Goal: Information Seeking & Learning: Learn about a topic

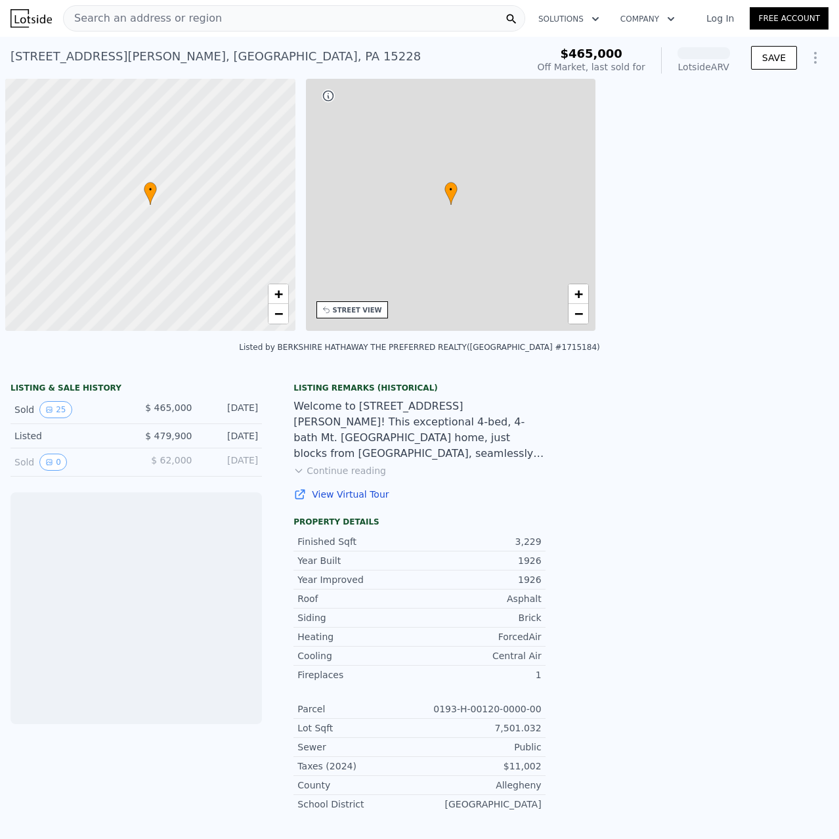
scroll to position [0, 5]
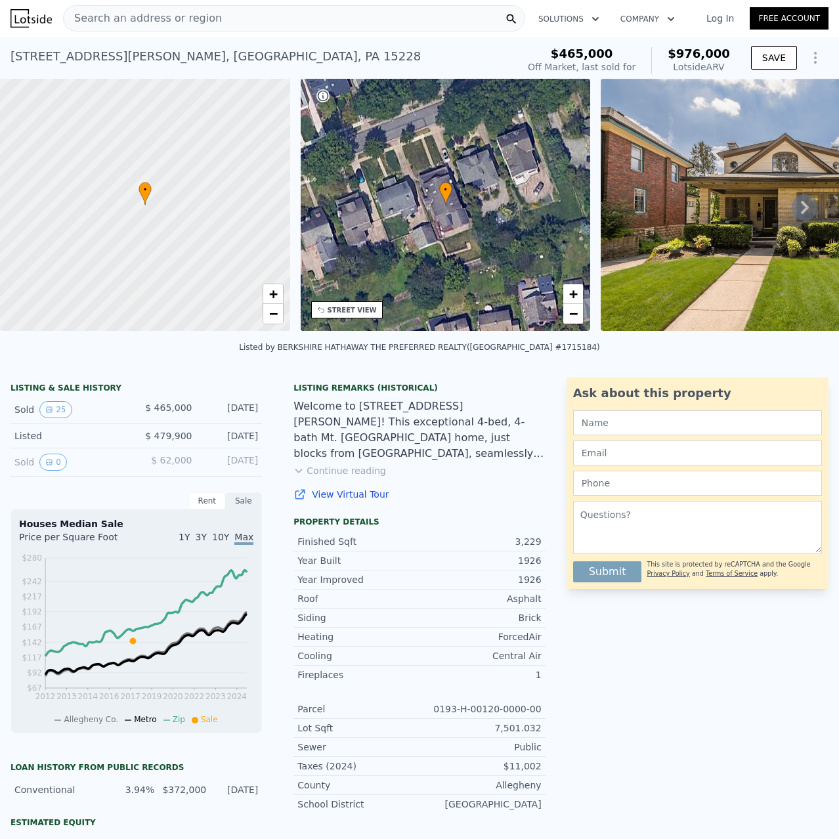
click at [363, 476] on button "Continue reading" at bounding box center [339, 470] width 93 height 13
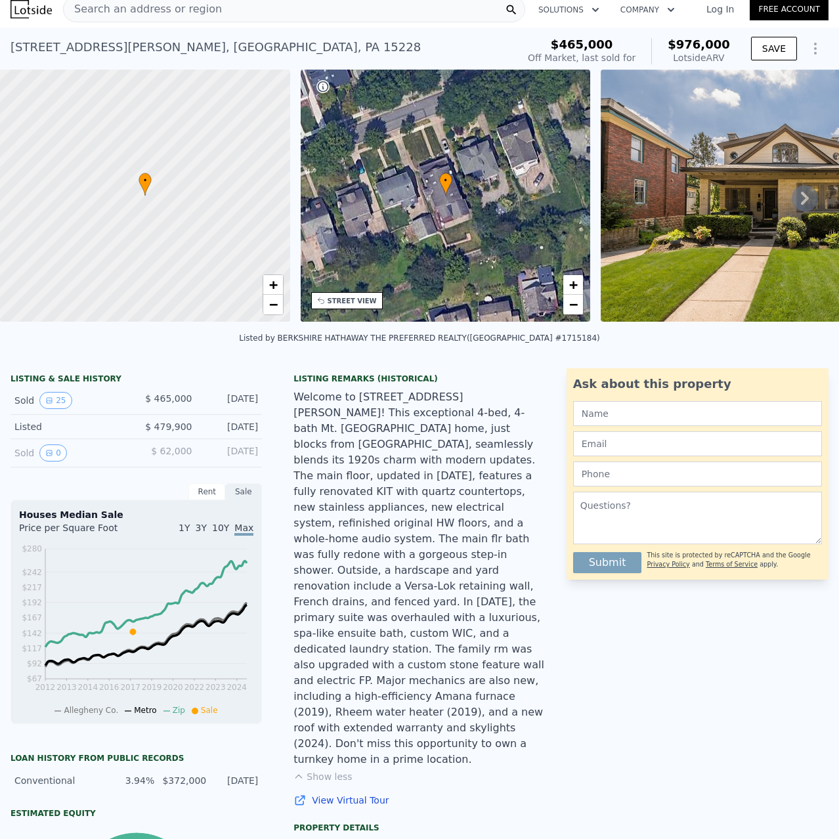
scroll to position [5, 0]
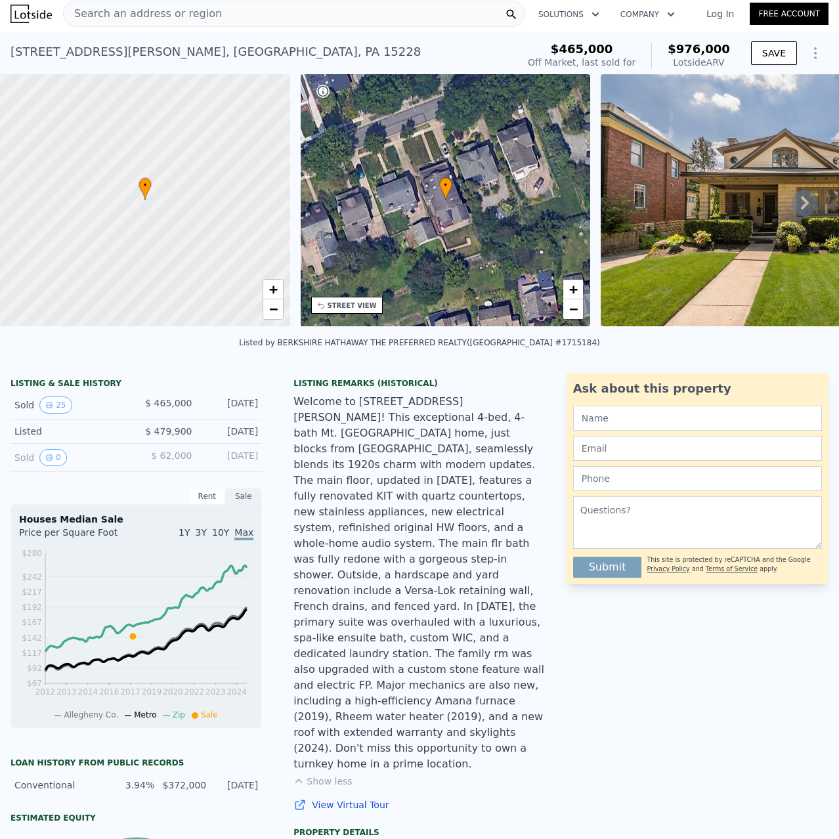
click at [815, 54] on button "Show Options" at bounding box center [815, 53] width 26 height 26
click at [809, 54] on icon "Show Options" at bounding box center [815, 53] width 16 height 16
click at [54, 413] on button "25" at bounding box center [55, 404] width 32 height 17
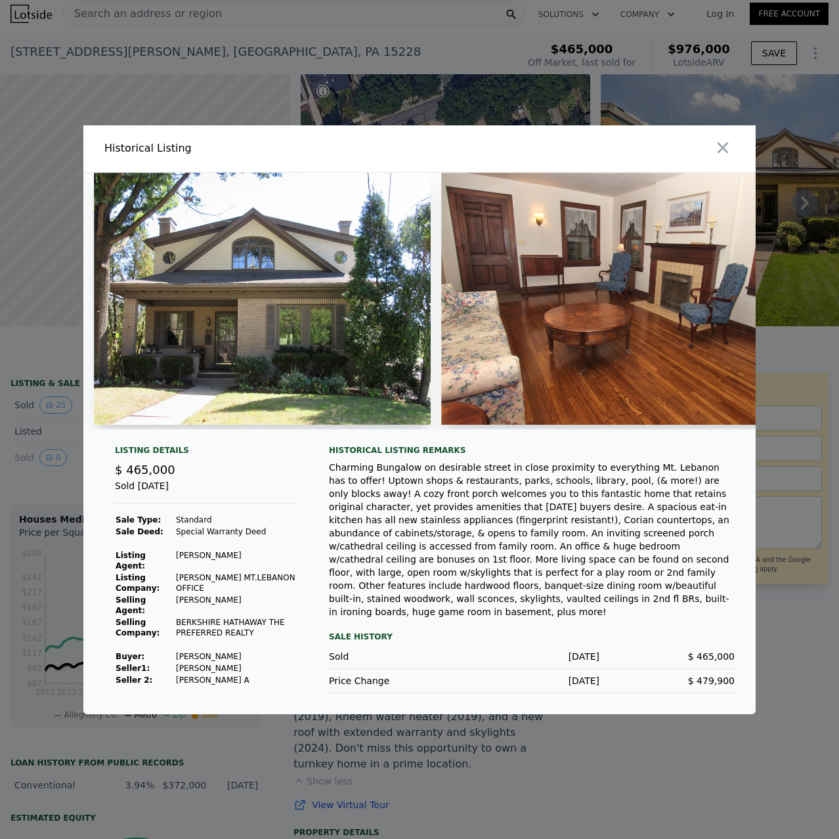
click at [284, 347] on img at bounding box center [262, 299] width 337 height 252
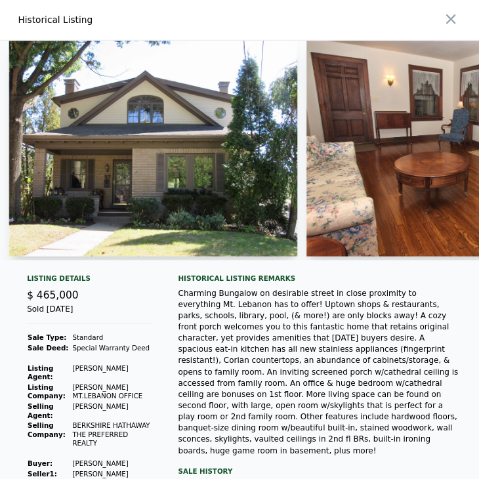
scroll to position [0, 5]
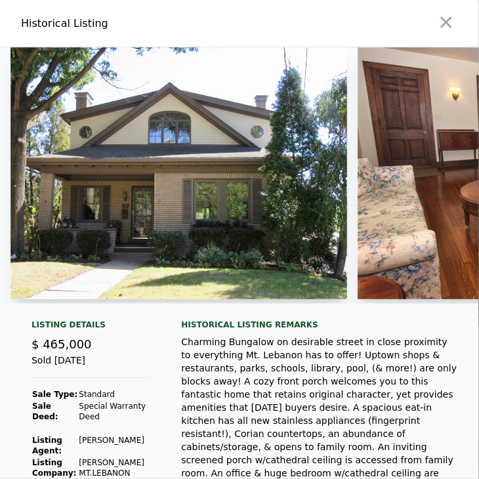
drag, startPoint x: 782, startPoint y: 4, endPoint x: 165, endPoint y: 337, distance: 701.0
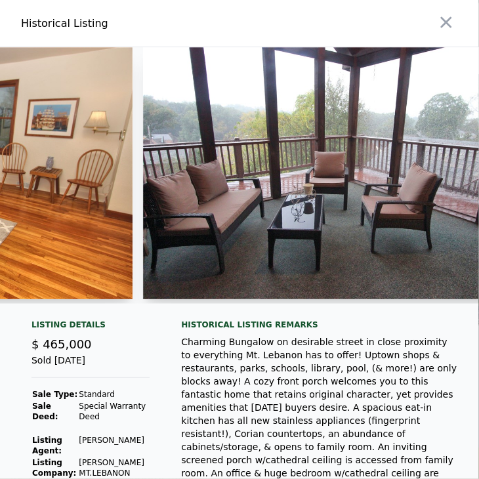
scroll to position [0, 3958]
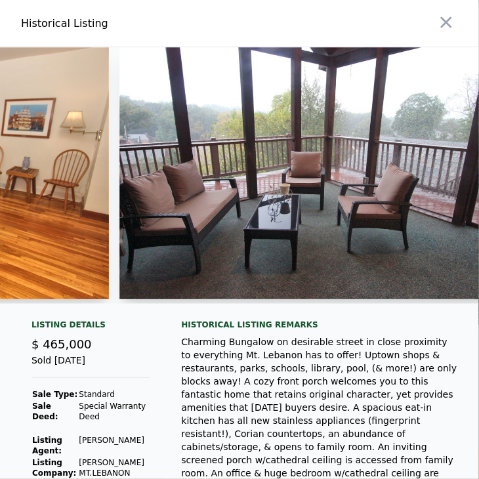
click at [450, 238] on img at bounding box center [308, 173] width 378 height 252
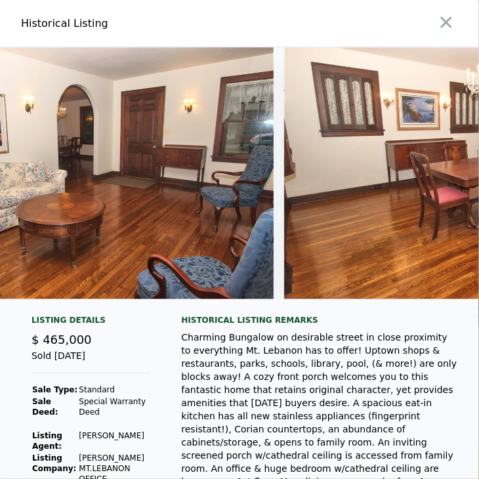
scroll to position [0, 0]
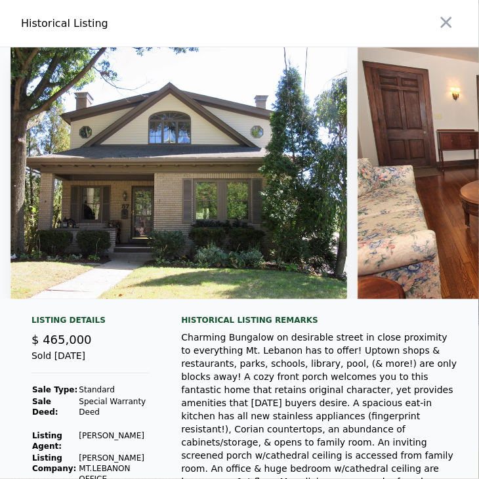
click at [261, 230] on img at bounding box center [179, 173] width 337 height 252
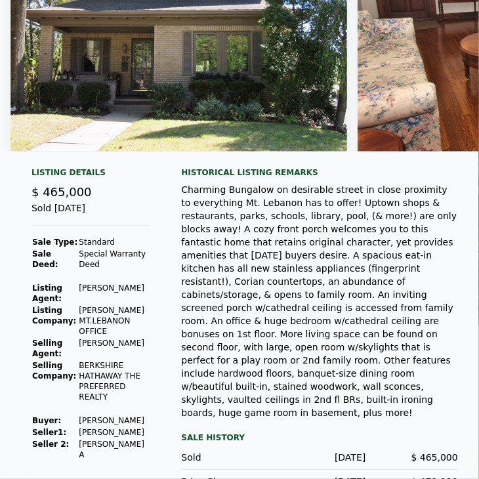
click at [86, 427] on td "[PERSON_NAME]" at bounding box center [114, 433] width 72 height 12
click at [91, 438] on td "[PERSON_NAME] A" at bounding box center [114, 449] width 72 height 22
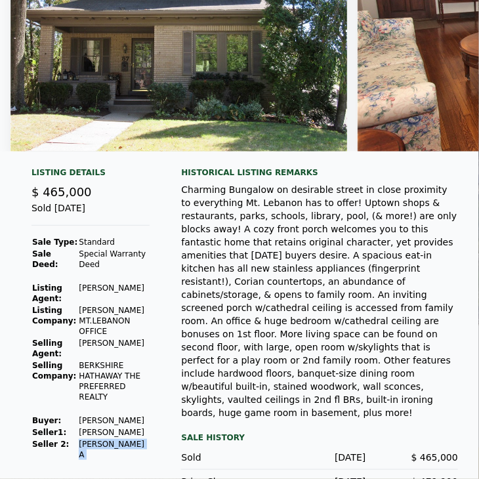
click at [91, 438] on td "[PERSON_NAME] A" at bounding box center [114, 449] width 72 height 22
drag, startPoint x: 179, startPoint y: 193, endPoint x: 326, endPoint y: 380, distance: 237.5
click at [326, 380] on div "Charming Bungalow on desirable street in close proximity to everything Mt. Leba…" at bounding box center [319, 301] width 277 height 236
copy div "Charming Bungalow on desirable street in close proximity to everything Mt. Leba…"
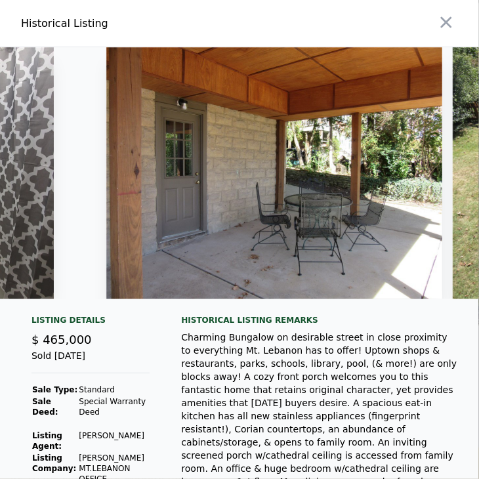
scroll to position [0, 8021]
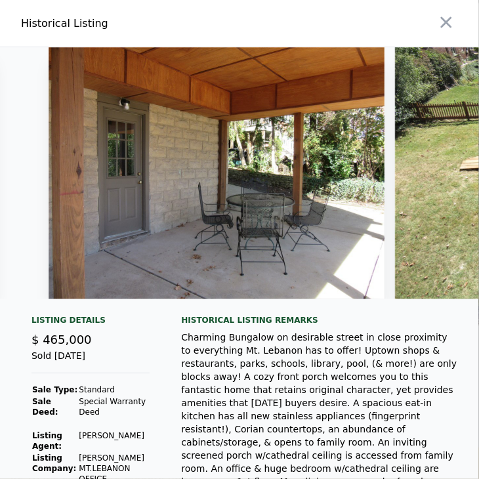
click at [90, 276] on img at bounding box center [217, 173] width 336 height 252
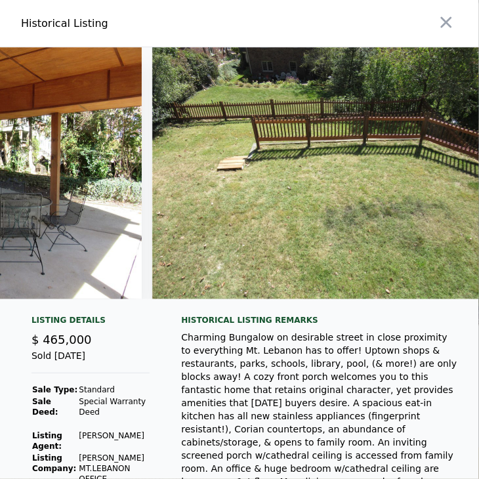
scroll to position [0, 8299]
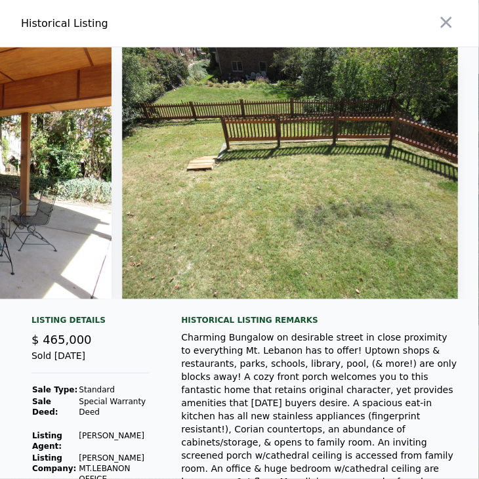
click at [332, 245] on img at bounding box center [290, 173] width 336 height 252
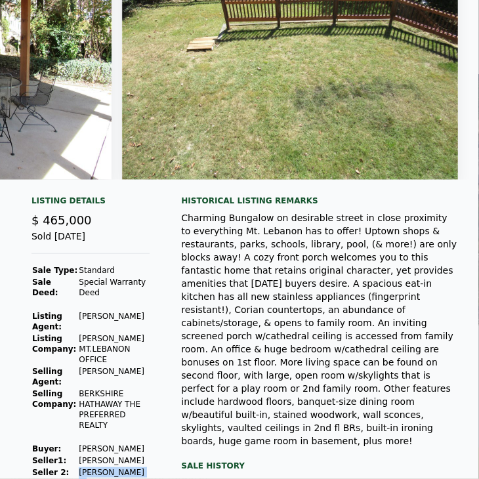
scroll to position [148, 0]
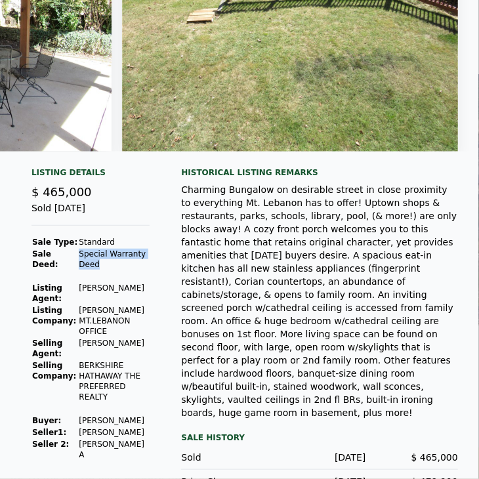
drag, startPoint x: 98, startPoint y: 268, endPoint x: 77, endPoint y: 259, distance: 23.2
click at [78, 259] on td "Special Warranty Deed" at bounding box center [114, 259] width 72 height 22
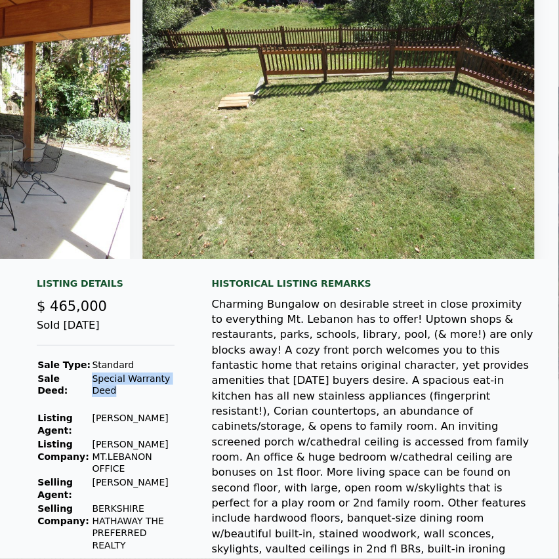
scroll to position [0, 0]
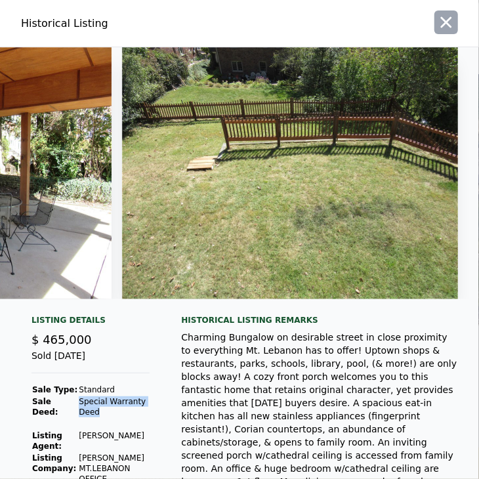
click at [437, 24] on icon "button" at bounding box center [446, 22] width 18 height 18
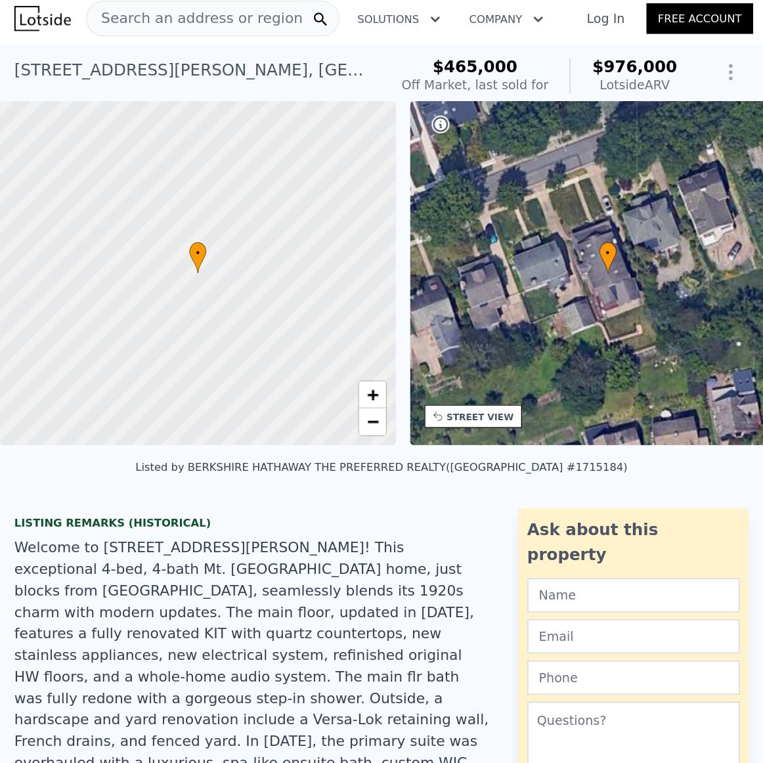
scroll to position [0, 5]
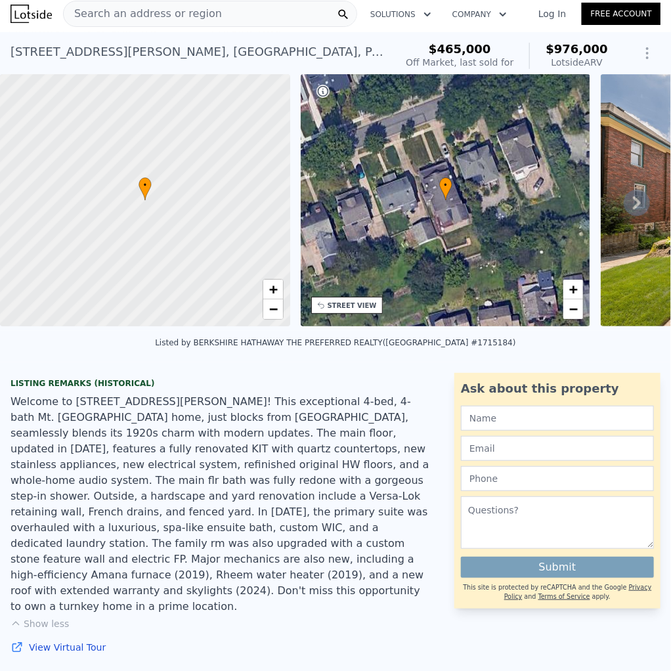
drag, startPoint x: 417, startPoint y: 7, endPoint x: 339, endPoint y: 380, distance: 381.5
click at [339, 380] on div "Listing Remarks (Historical) Welcome to [STREET_ADDRESS][PERSON_NAME]! This exc…" at bounding box center [222, 675] width 444 height 604
click at [568, 53] on span "$976,000" at bounding box center [576, 49] width 62 height 14
click at [572, 51] on span "$976,000" at bounding box center [576, 49] width 62 height 14
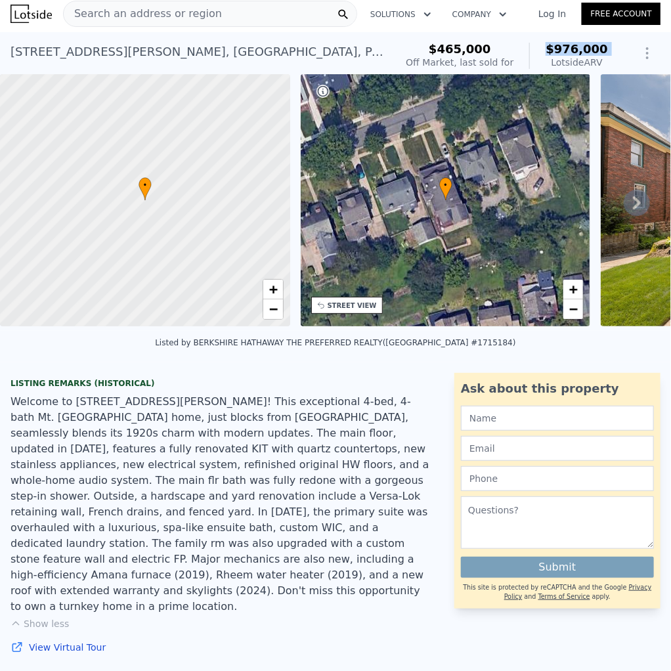
click at [572, 51] on span "$976,000" at bounding box center [576, 49] width 62 height 14
click at [576, 59] on div "Lotside ARV" at bounding box center [576, 62] width 62 height 13
click at [577, 63] on div "Lotside ARV" at bounding box center [576, 62] width 62 height 13
click at [645, 58] on icon "Show Options" at bounding box center [647, 53] width 16 height 16
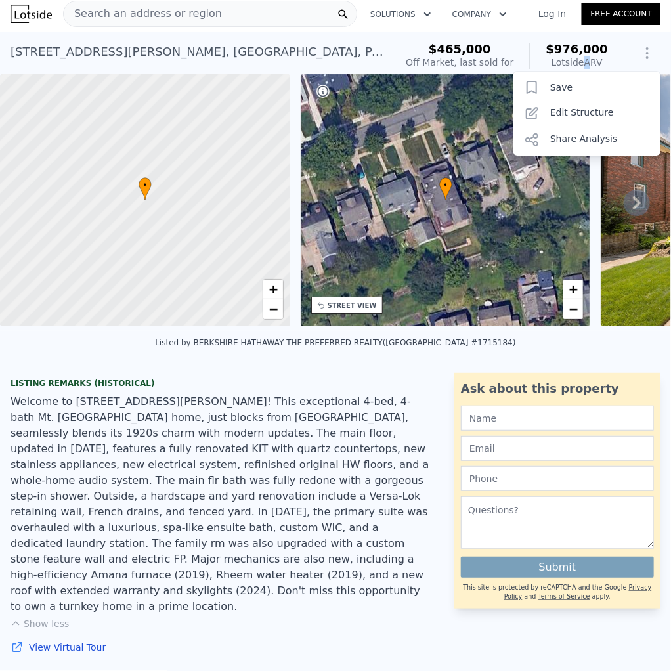
click at [643, 58] on icon "Show Options" at bounding box center [647, 53] width 16 height 16
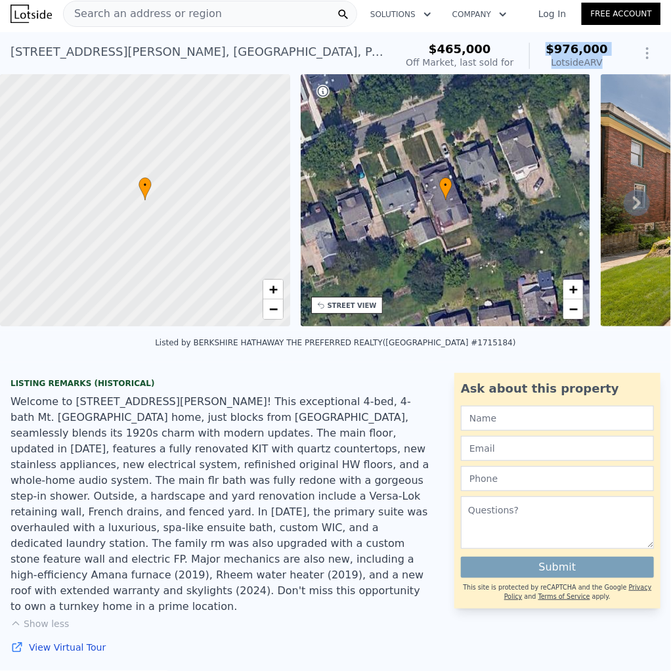
drag, startPoint x: 547, startPoint y: 48, endPoint x: 591, endPoint y: 60, distance: 44.9
click at [591, 60] on div "$976,000 Lotside ARV" at bounding box center [568, 56] width 79 height 26
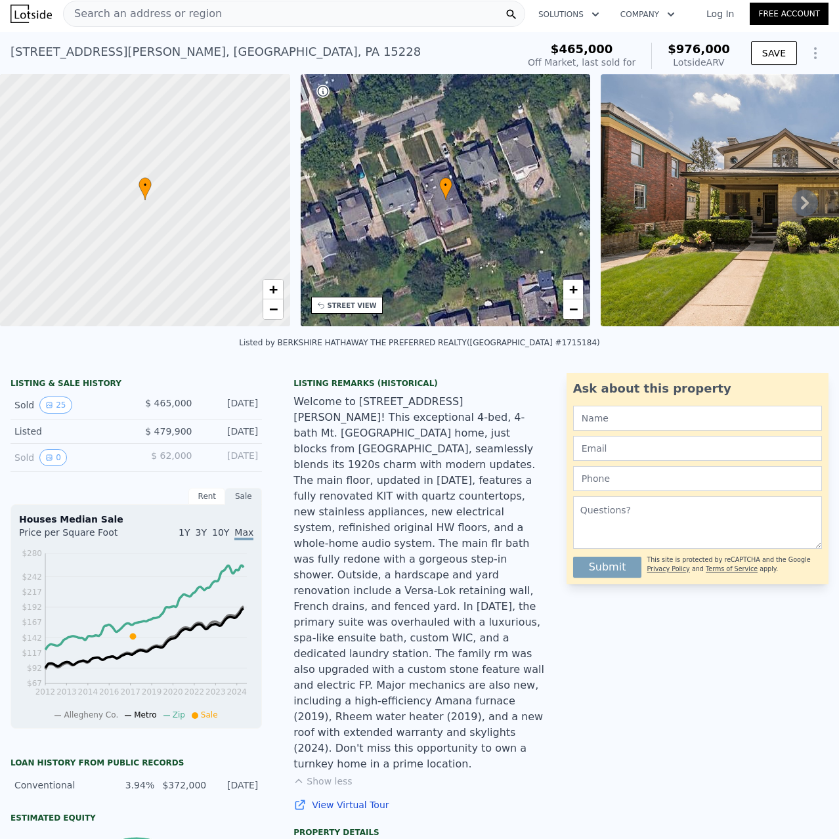
drag, startPoint x: 646, startPoint y: 1, endPoint x: 356, endPoint y: 520, distance: 595.0
click at [356, 520] on div "Welcome to [STREET_ADDRESS][PERSON_NAME]! This exceptional 4-bed, 4-bath Mt. [G…" at bounding box center [418, 583] width 251 height 378
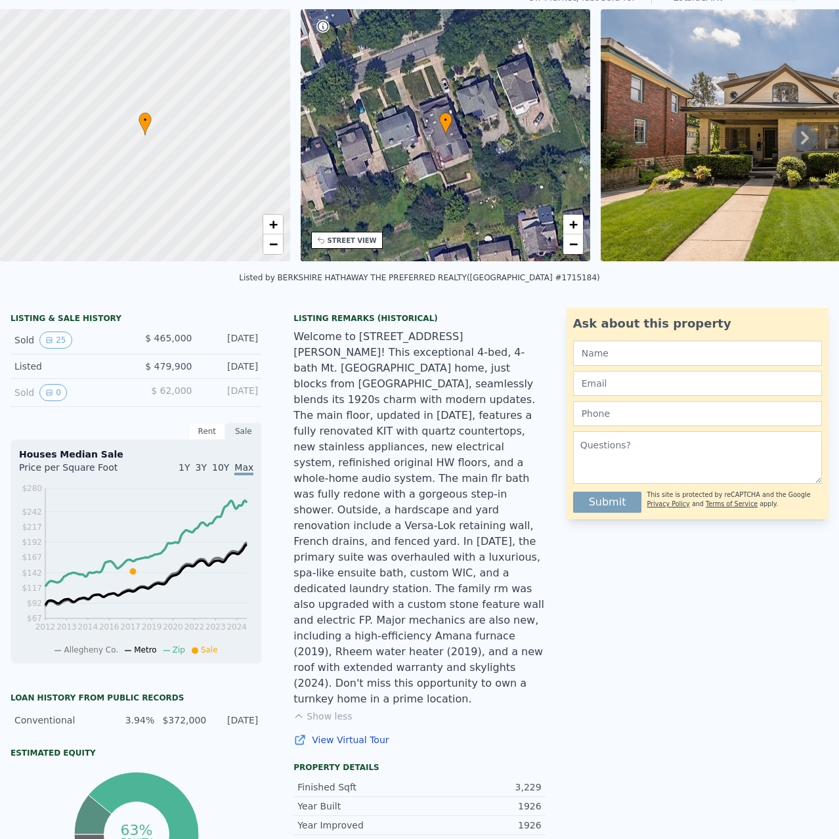
scroll to position [0, 0]
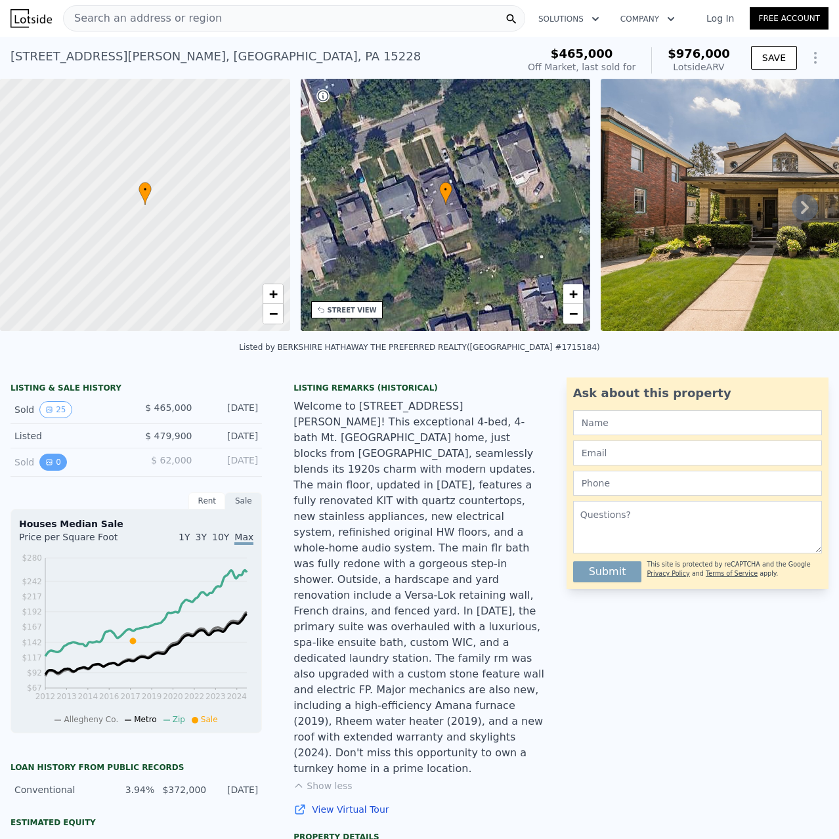
click at [48, 465] on icon "View historical data" at bounding box center [49, 461] width 5 height 5
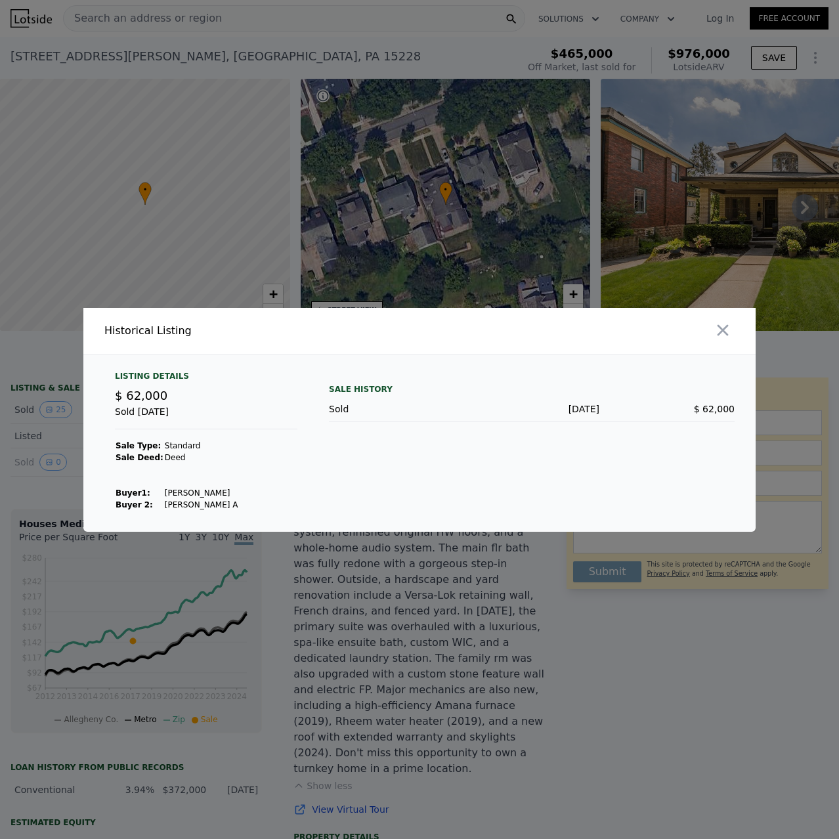
click at [159, 410] on div "Sold [DATE]" at bounding box center [206, 417] width 182 height 24
click at [722, 336] on icon "button" at bounding box center [722, 330] width 18 height 18
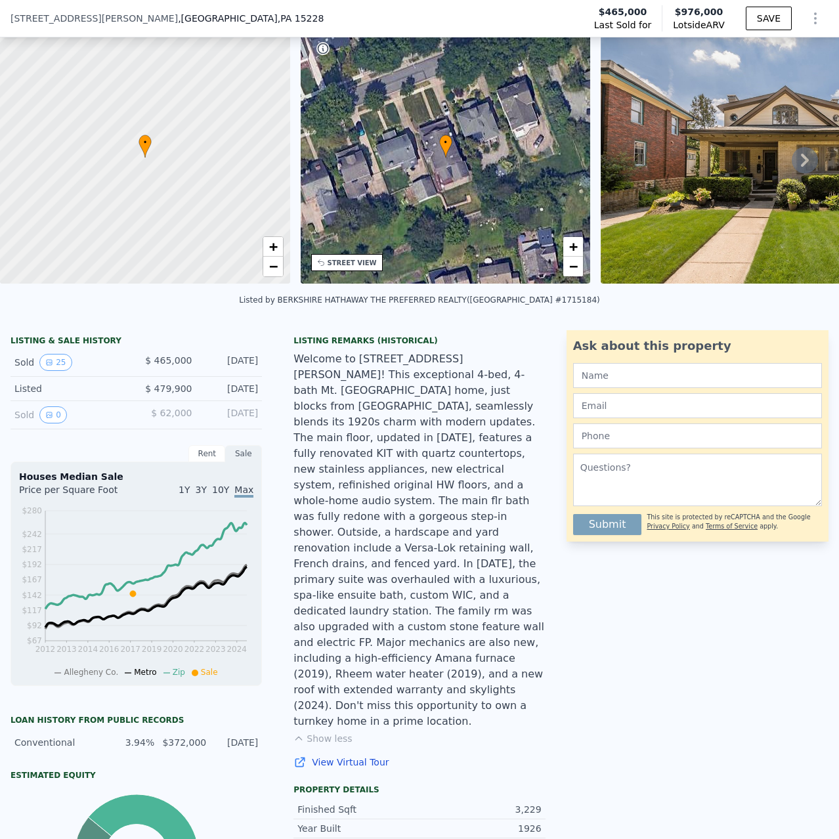
scroll to position [61, 0]
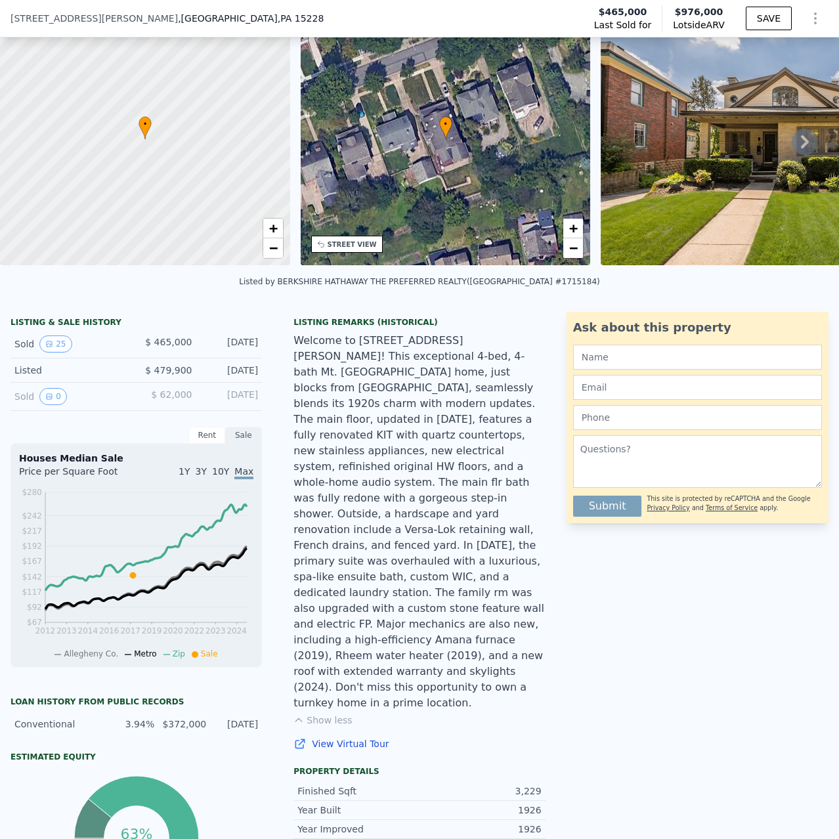
click at [111, 377] on div "Listed" at bounding box center [70, 370] width 112 height 13
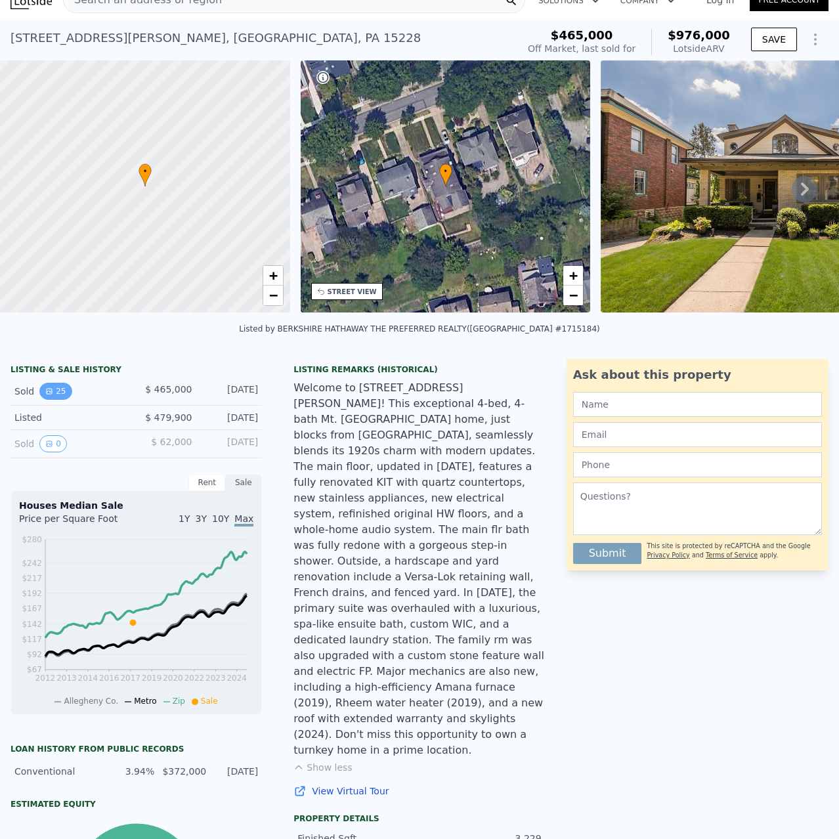
scroll to position [0, 0]
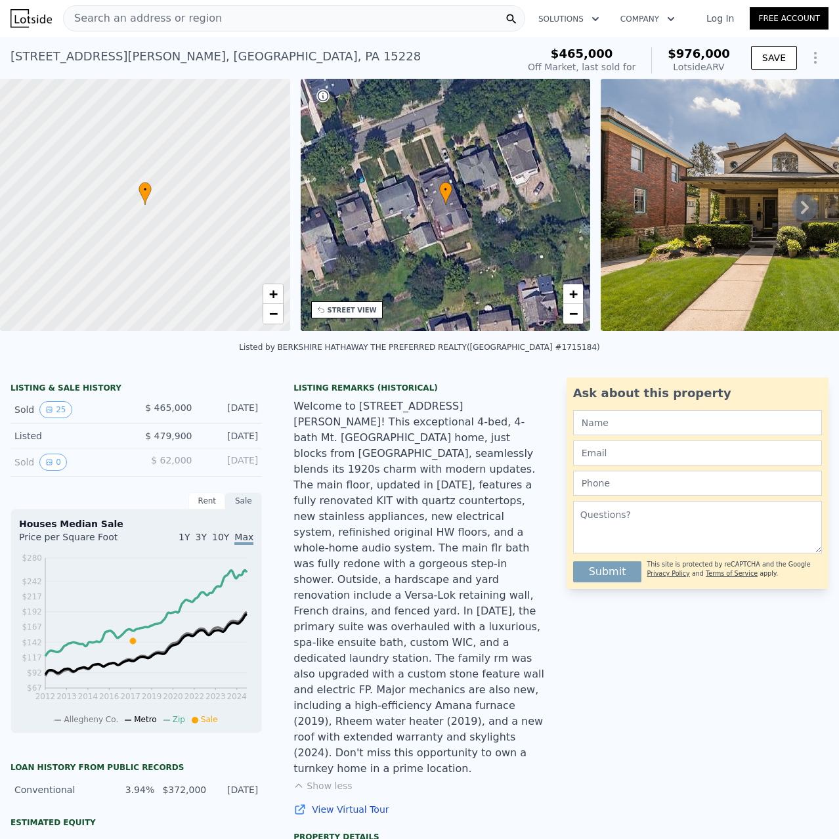
click at [112, 14] on span "Search an address or region" at bounding box center [143, 19] width 158 height 16
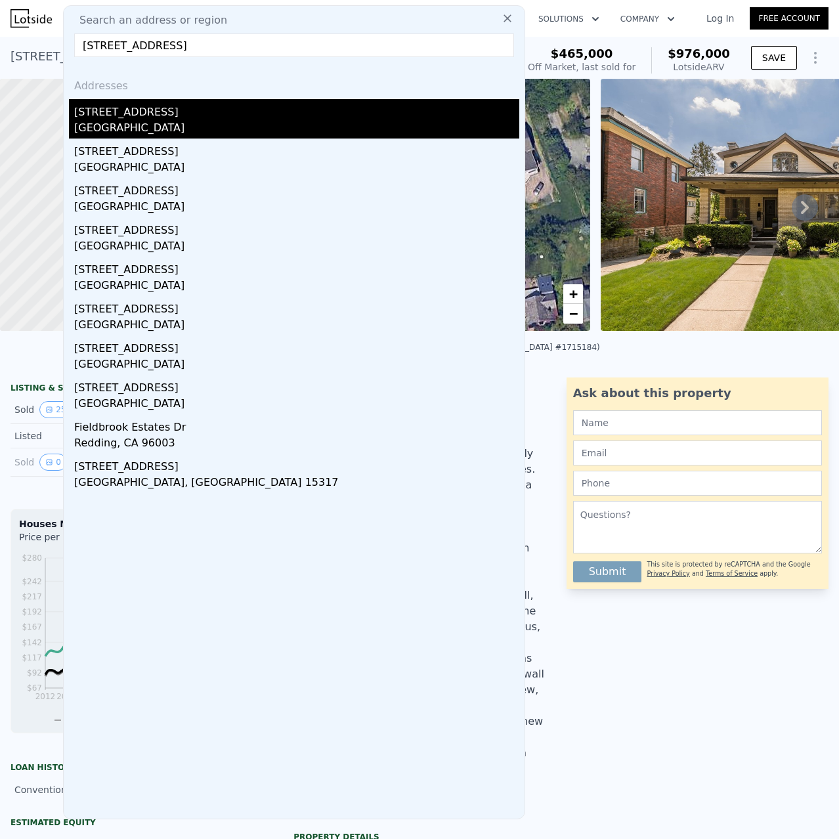
type input "[STREET_ADDRESS]"
click at [144, 114] on div "[STREET_ADDRESS]" at bounding box center [296, 109] width 445 height 21
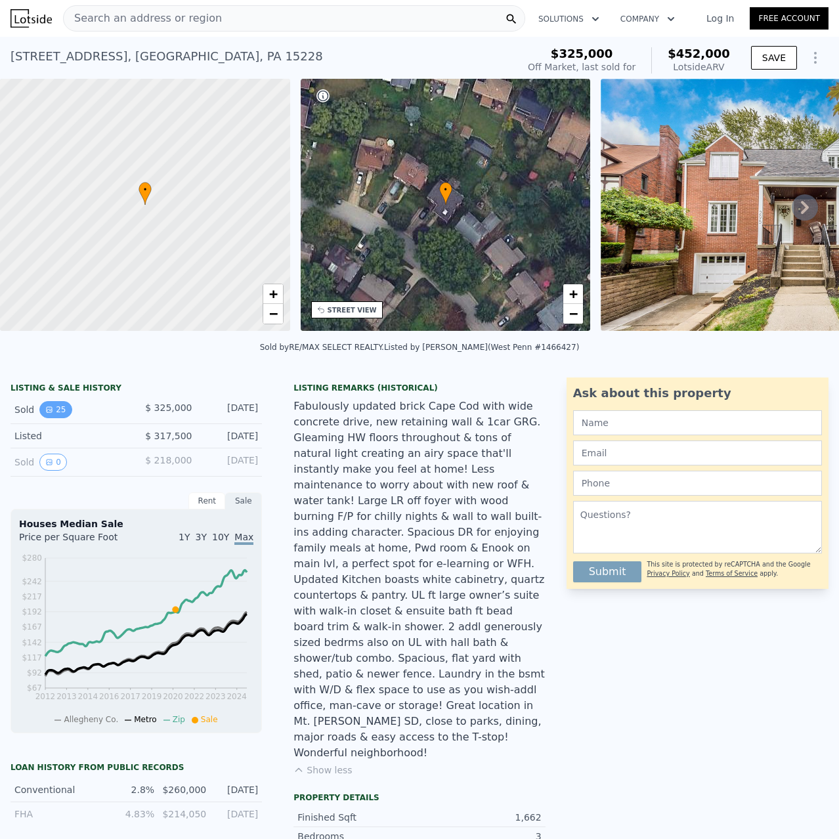
click at [54, 418] on button "25" at bounding box center [55, 409] width 32 height 17
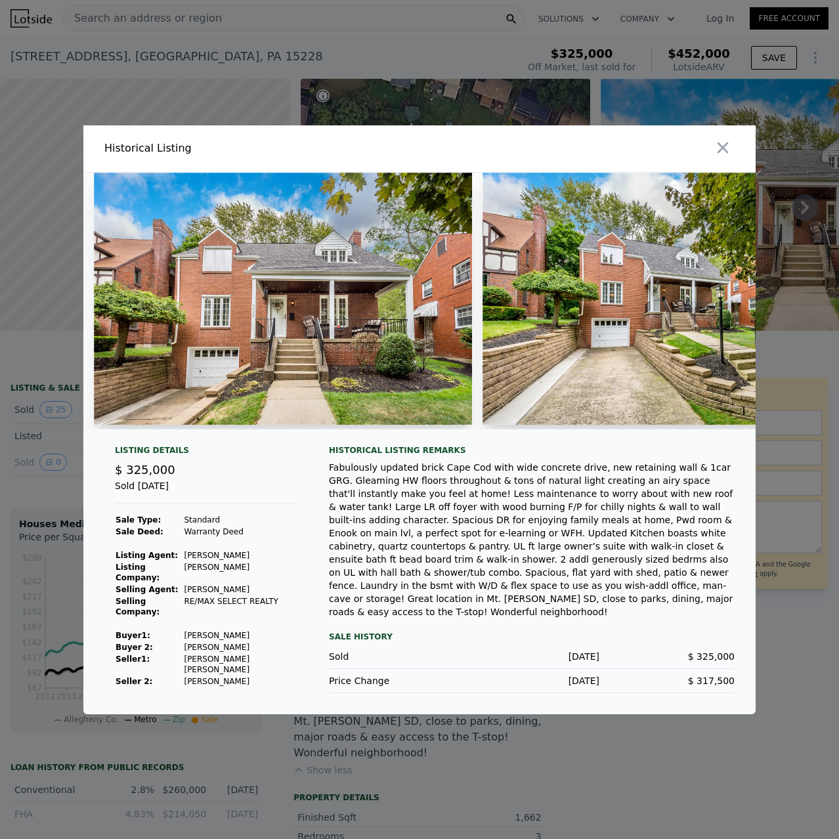
click at [715, 157] on icon "button" at bounding box center [722, 147] width 18 height 18
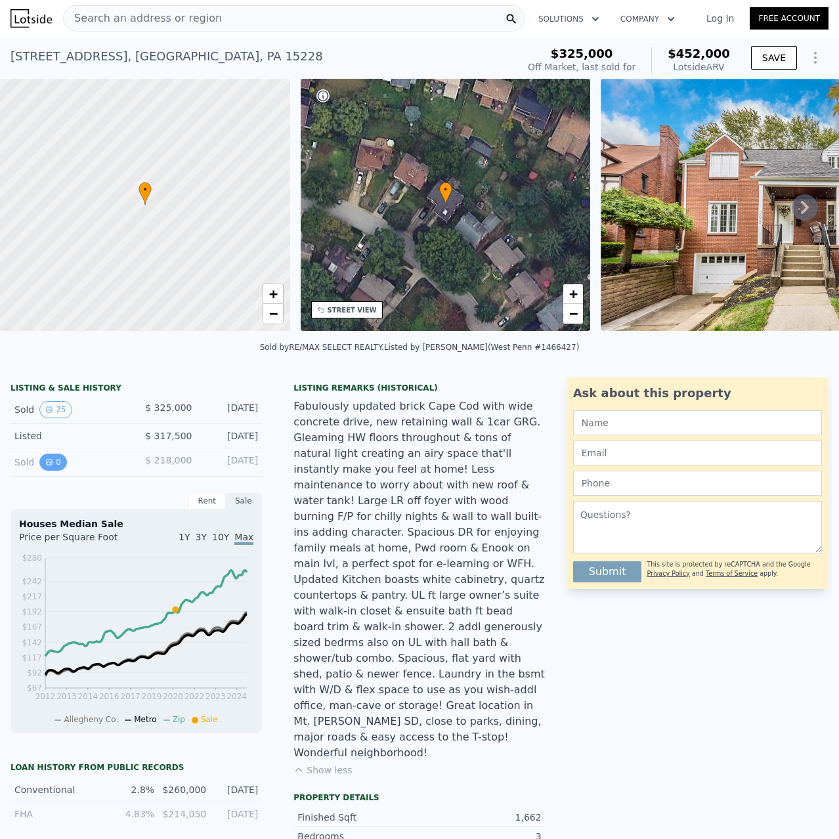
click at [54, 471] on button "0" at bounding box center [53, 462] width 28 height 17
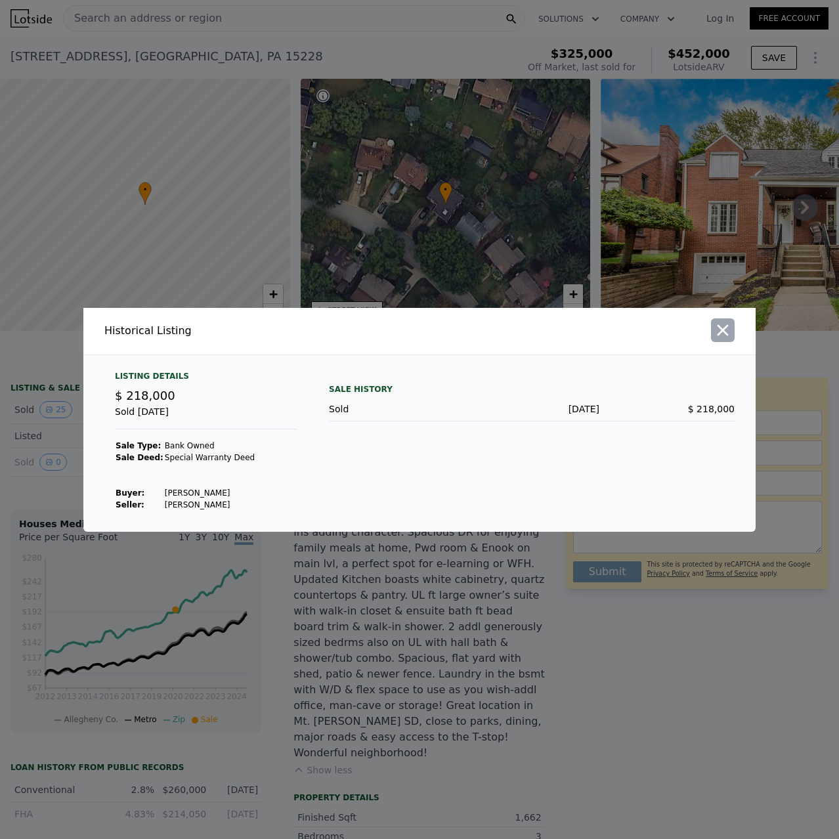
click at [721, 331] on icon "button" at bounding box center [722, 330] width 18 height 18
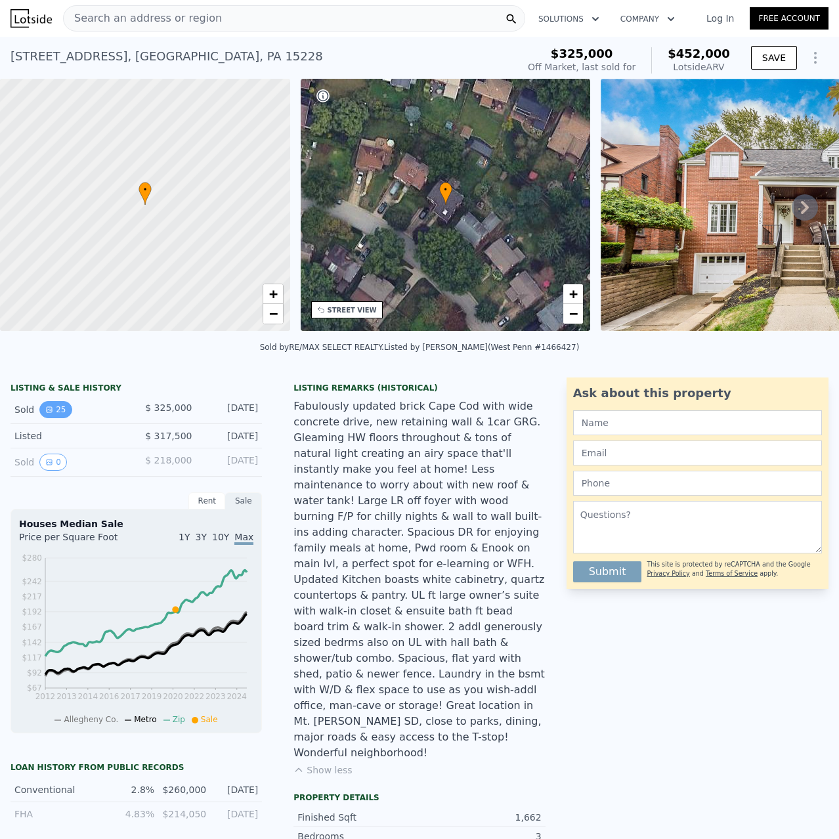
click at [62, 418] on button "25" at bounding box center [55, 409] width 32 height 17
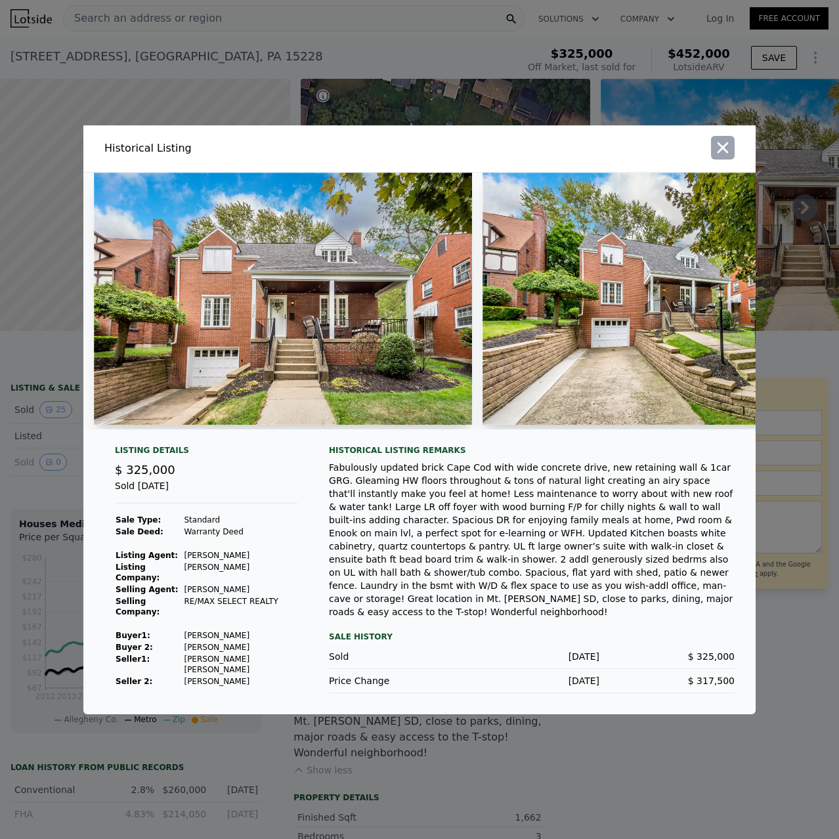
click at [725, 156] on icon "button" at bounding box center [722, 147] width 18 height 18
